Goal: Transaction & Acquisition: Obtain resource

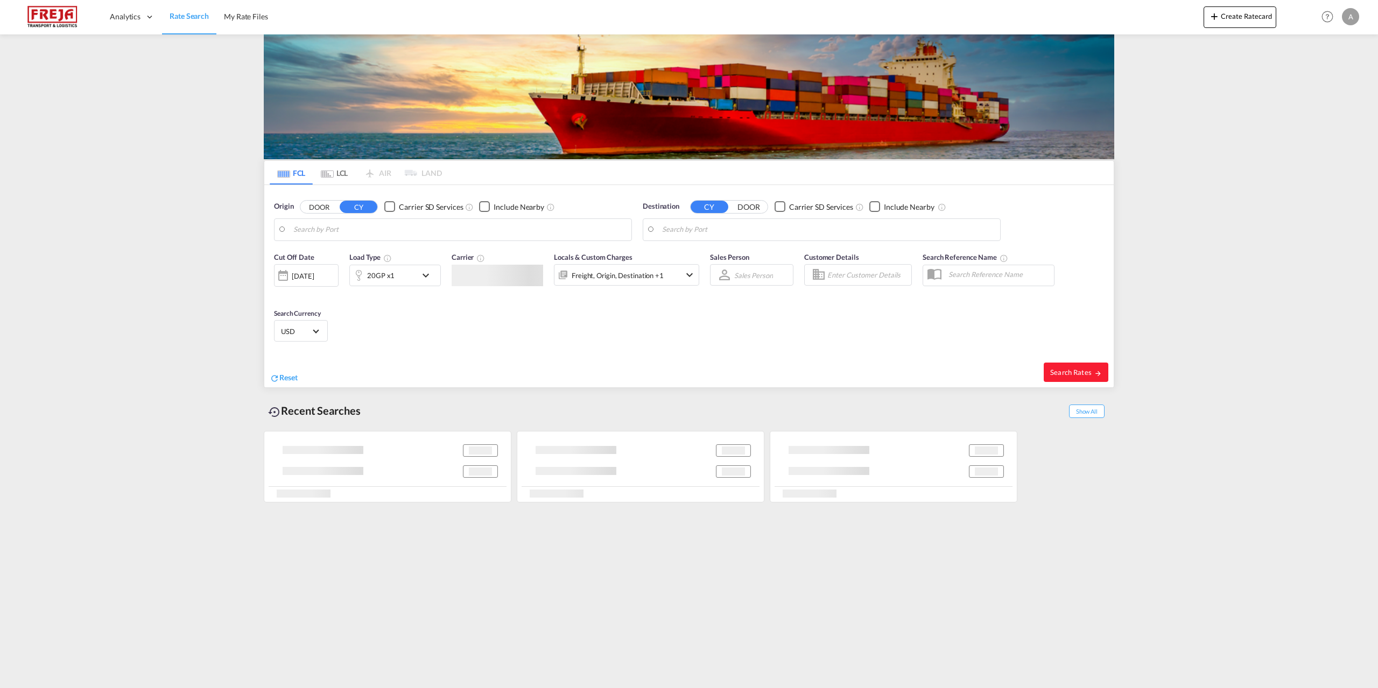
type input "[GEOGRAPHIC_DATA], [GEOGRAPHIC_DATA]"
type input "[GEOGRAPHIC_DATA], COCTG"
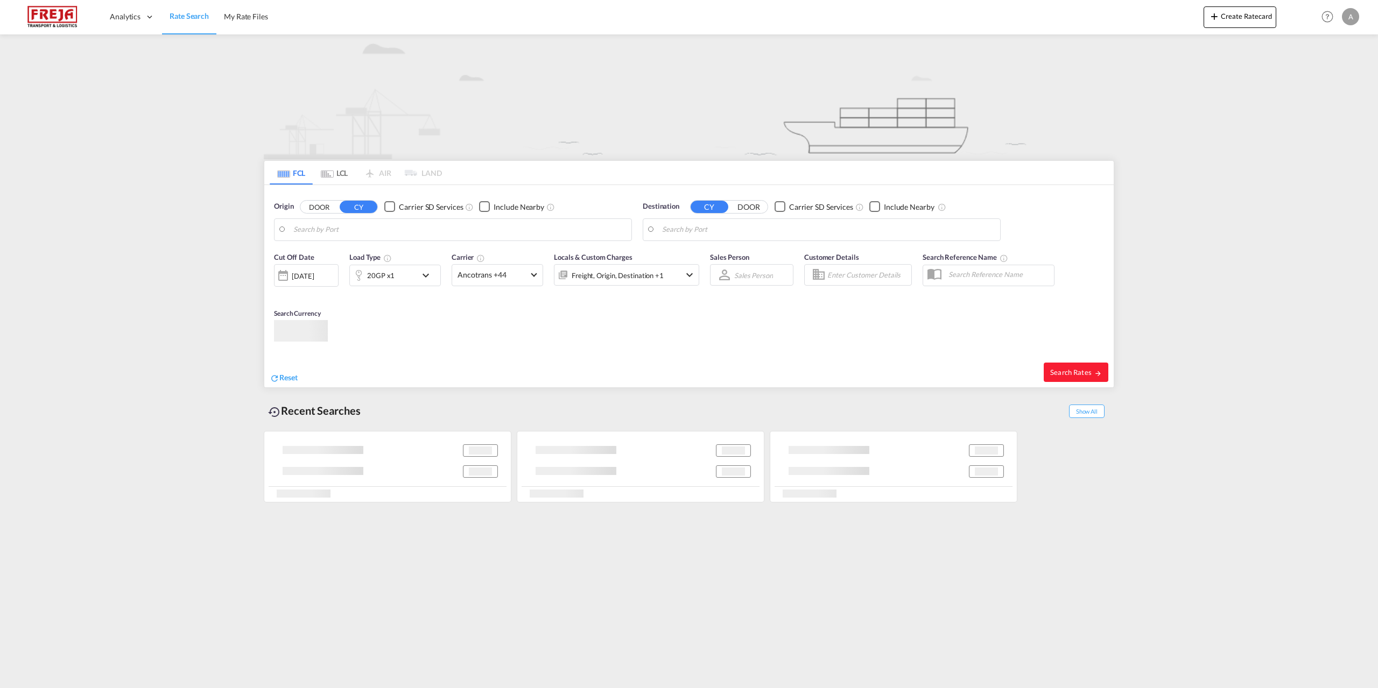
type input "[GEOGRAPHIC_DATA], [GEOGRAPHIC_DATA]"
type input "[GEOGRAPHIC_DATA], COCTG"
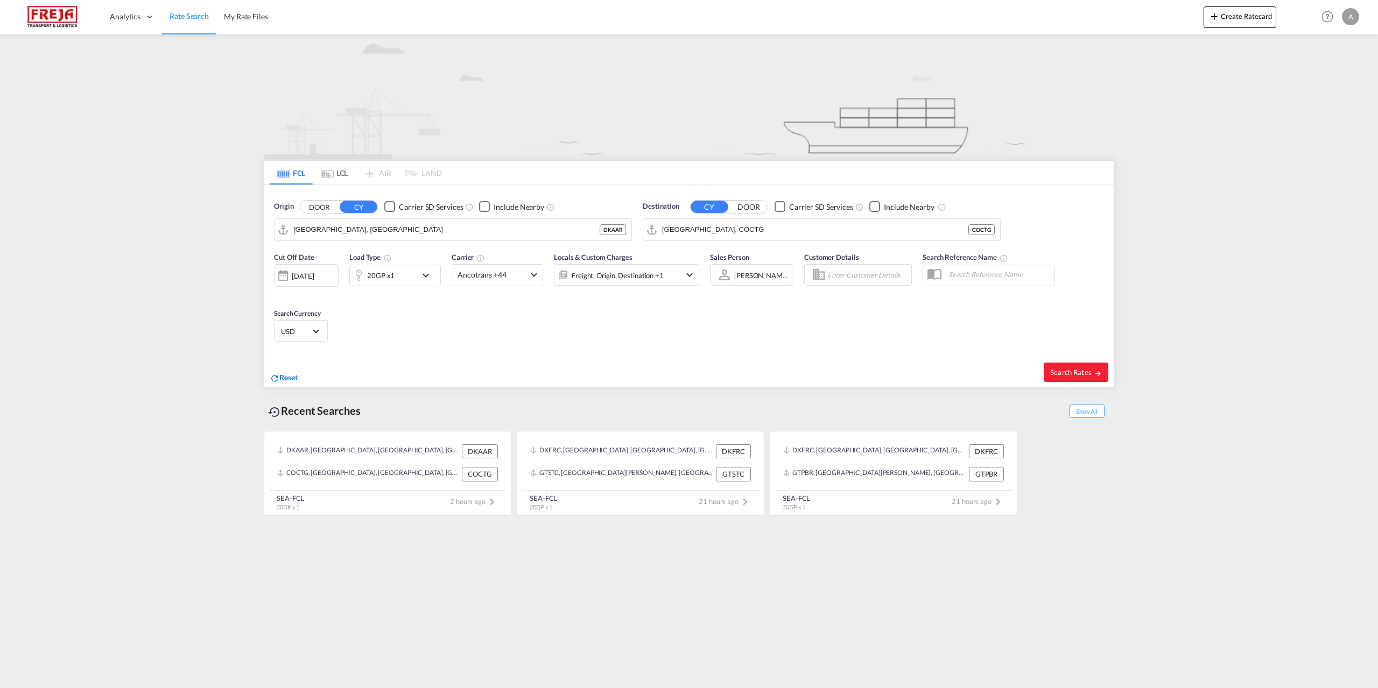
click at [292, 375] on span "Reset" at bounding box center [288, 377] width 18 height 9
click at [398, 235] on body "Analytics Reports Dashboard Rate Search My Rate Files Analytics" at bounding box center [689, 344] width 1378 height 688
click at [371, 260] on div "Aarhus Denmark DKAAR" at bounding box center [376, 259] width 205 height 32
type input "[GEOGRAPHIC_DATA], [GEOGRAPHIC_DATA]"
click at [734, 228] on body "Analytics Reports Dashboard Rate Search My Rate Files Analytics" at bounding box center [689, 344] width 1378 height 688
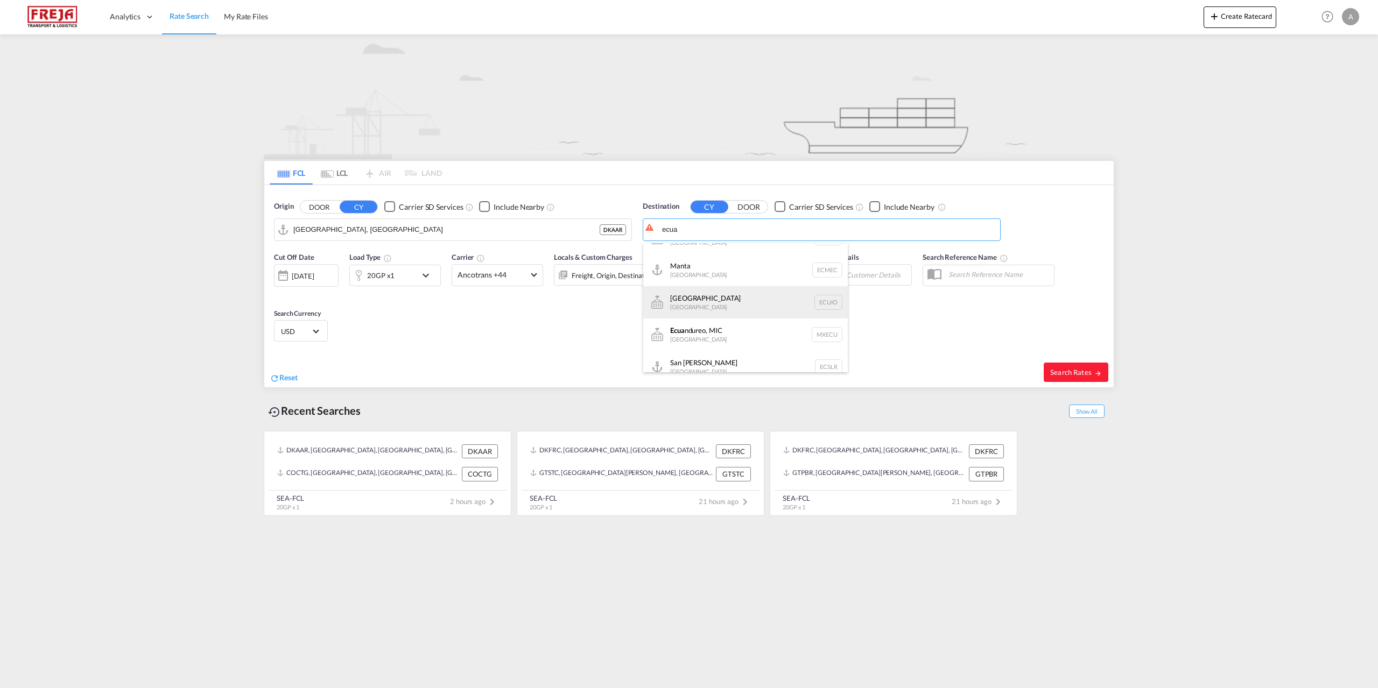
scroll to position [161, 0]
click at [685, 321] on div "Guayaquil Ecuador ECGYE" at bounding box center [745, 317] width 205 height 32
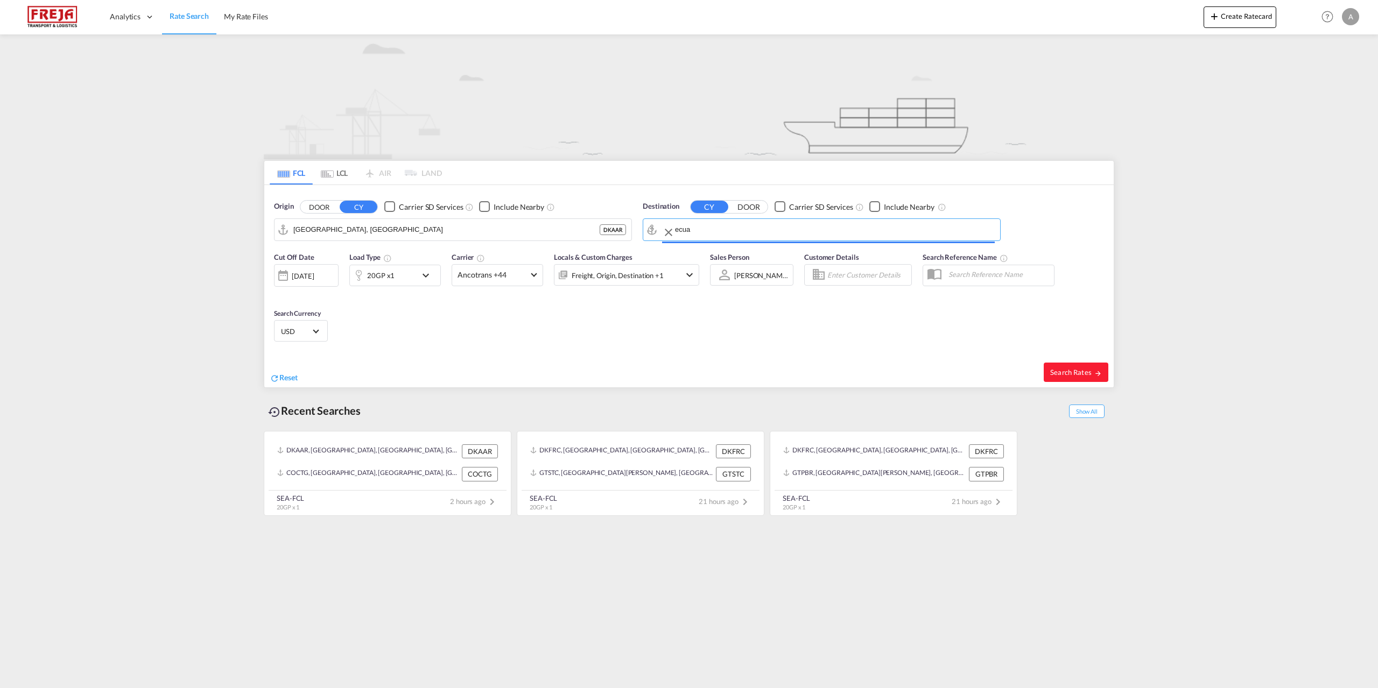
type input "Guayaquil, ECGYE"
click at [427, 271] on md-icon "icon-chevron-down" at bounding box center [428, 275] width 18 height 13
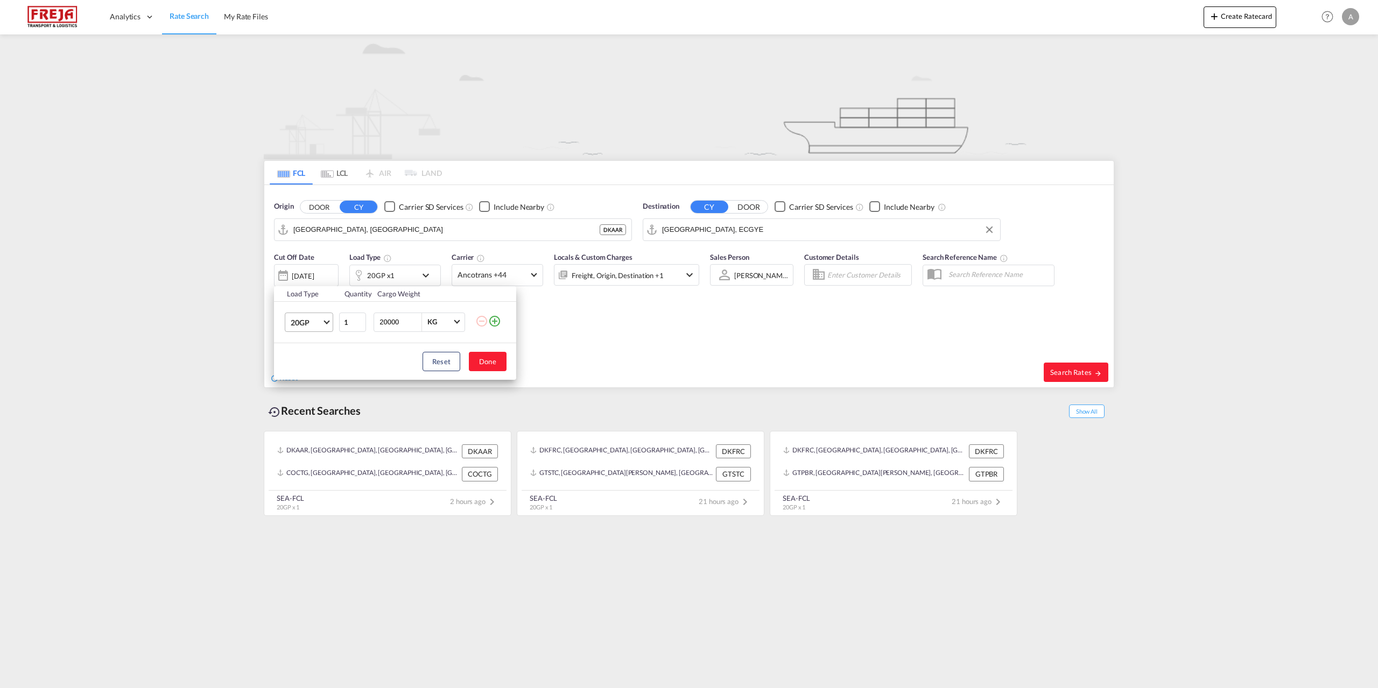
drag, startPoint x: 323, startPoint y: 317, endPoint x: 328, endPoint y: 320, distance: 6.3
click at [323, 318] on md-select-value "20GP" at bounding box center [311, 322] width 43 height 18
click at [317, 372] on md-option "40HC" at bounding box center [318, 374] width 73 height 26
click at [488, 363] on button "Done" at bounding box center [488, 361] width 38 height 19
click at [691, 277] on md-icon "icon-chevron-down" at bounding box center [689, 275] width 13 height 13
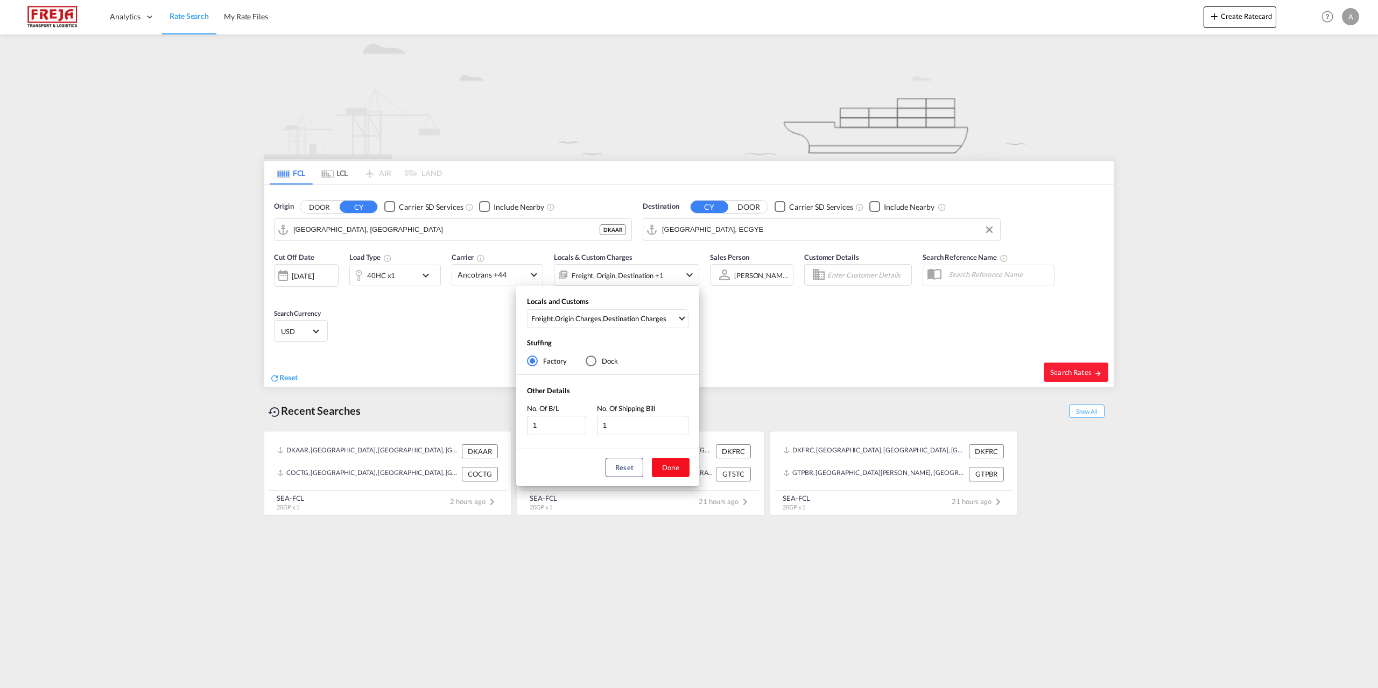
click at [673, 468] on button "Done" at bounding box center [671, 467] width 38 height 19
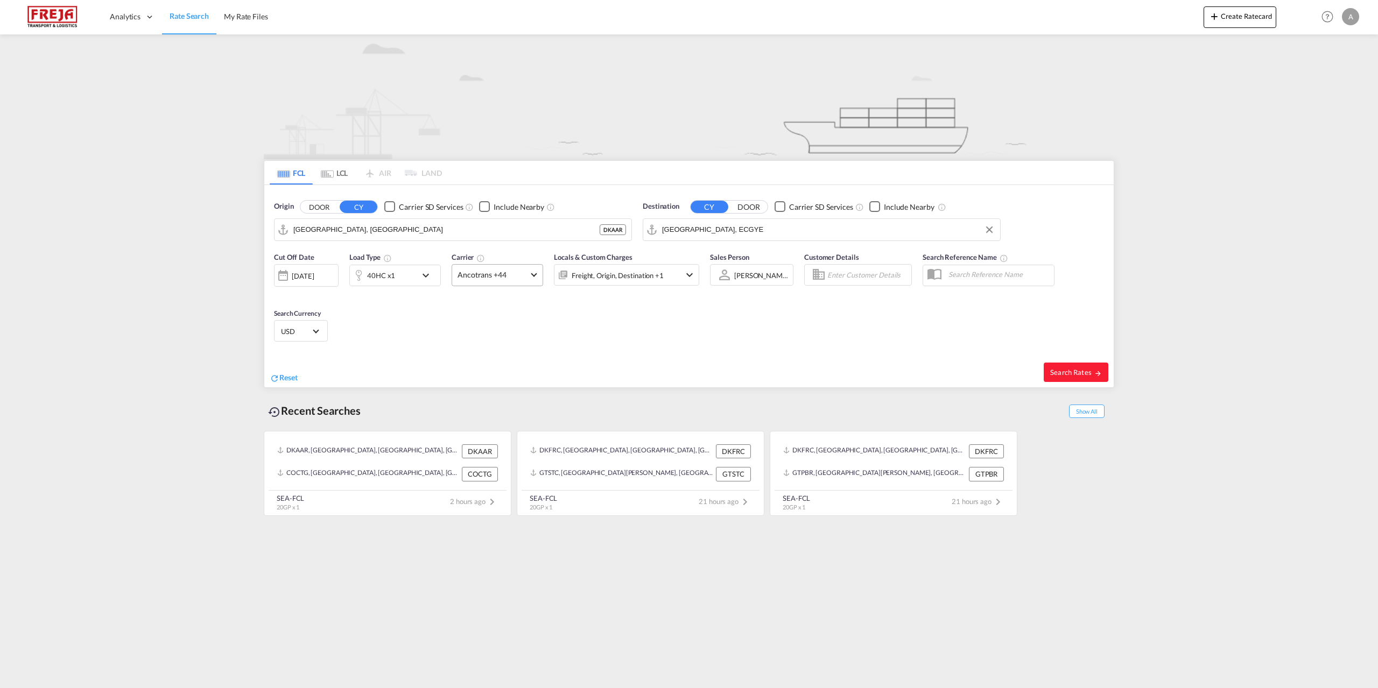
click at [532, 274] on span at bounding box center [534, 274] width 6 height 6
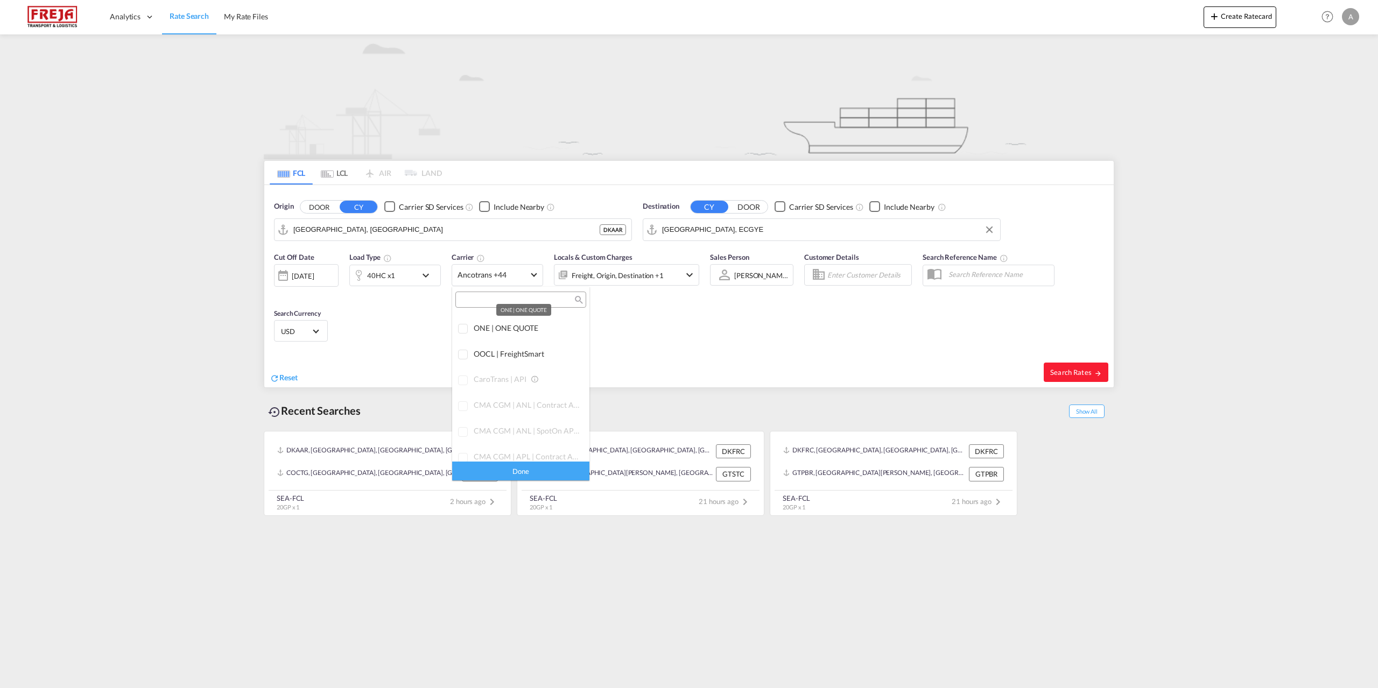
scroll to position [0, 0]
click at [546, 323] on div "Checkbox No Ink" at bounding box center [551, 323] width 11 height 11
drag, startPoint x: 566, startPoint y: 466, endPoint x: 576, endPoint y: 467, distance: 10.9
click at [568, 467] on div "Done" at bounding box center [520, 471] width 137 height 19
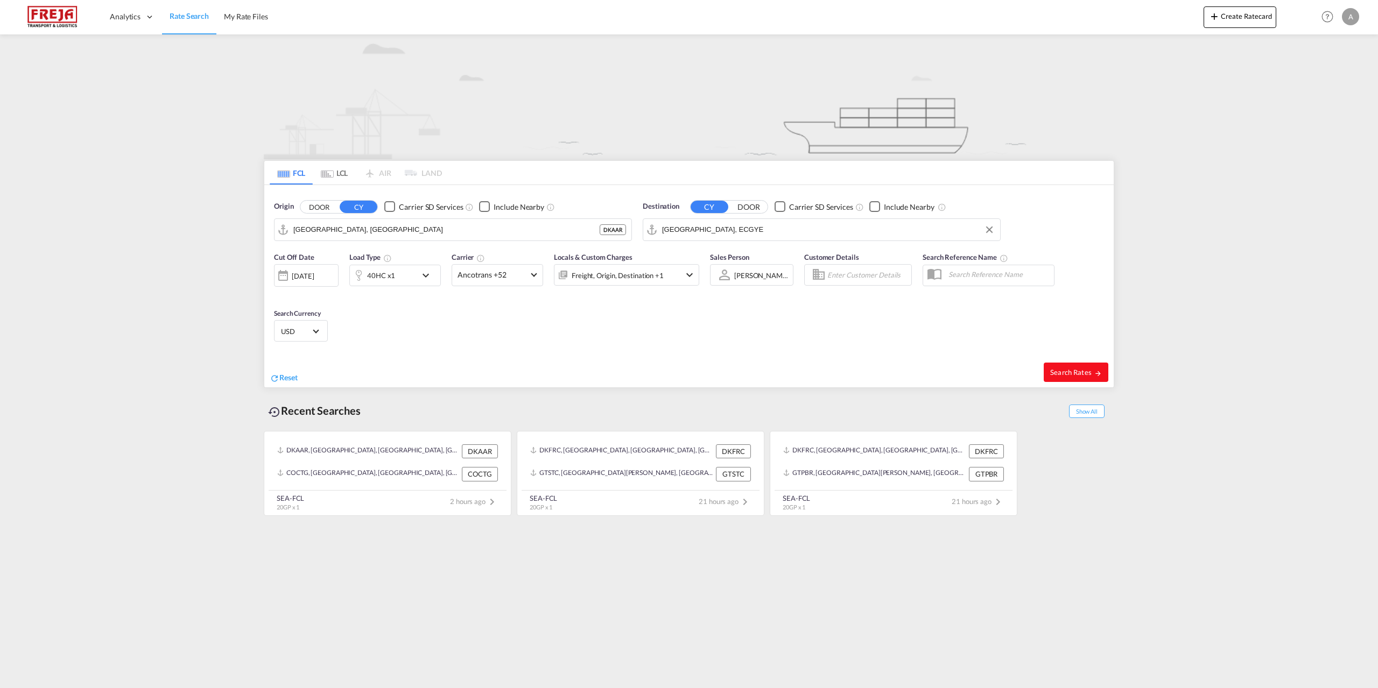
click at [1076, 367] on button "Search Rates" at bounding box center [1076, 372] width 65 height 19
type input "DKAAR to ECGYE / 26 Sep 2025"
